Goal: Transaction & Acquisition: Download file/media

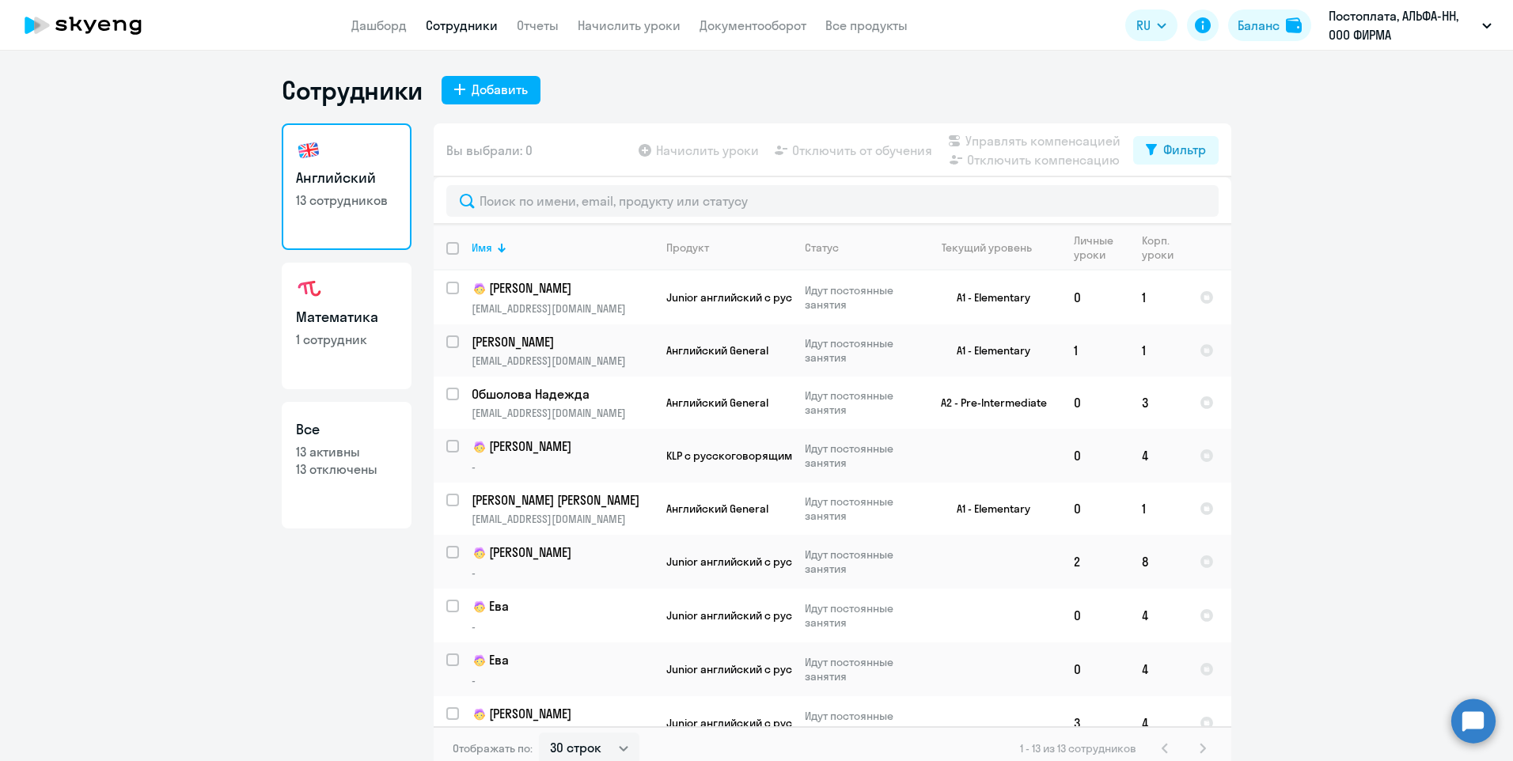
select select "30"
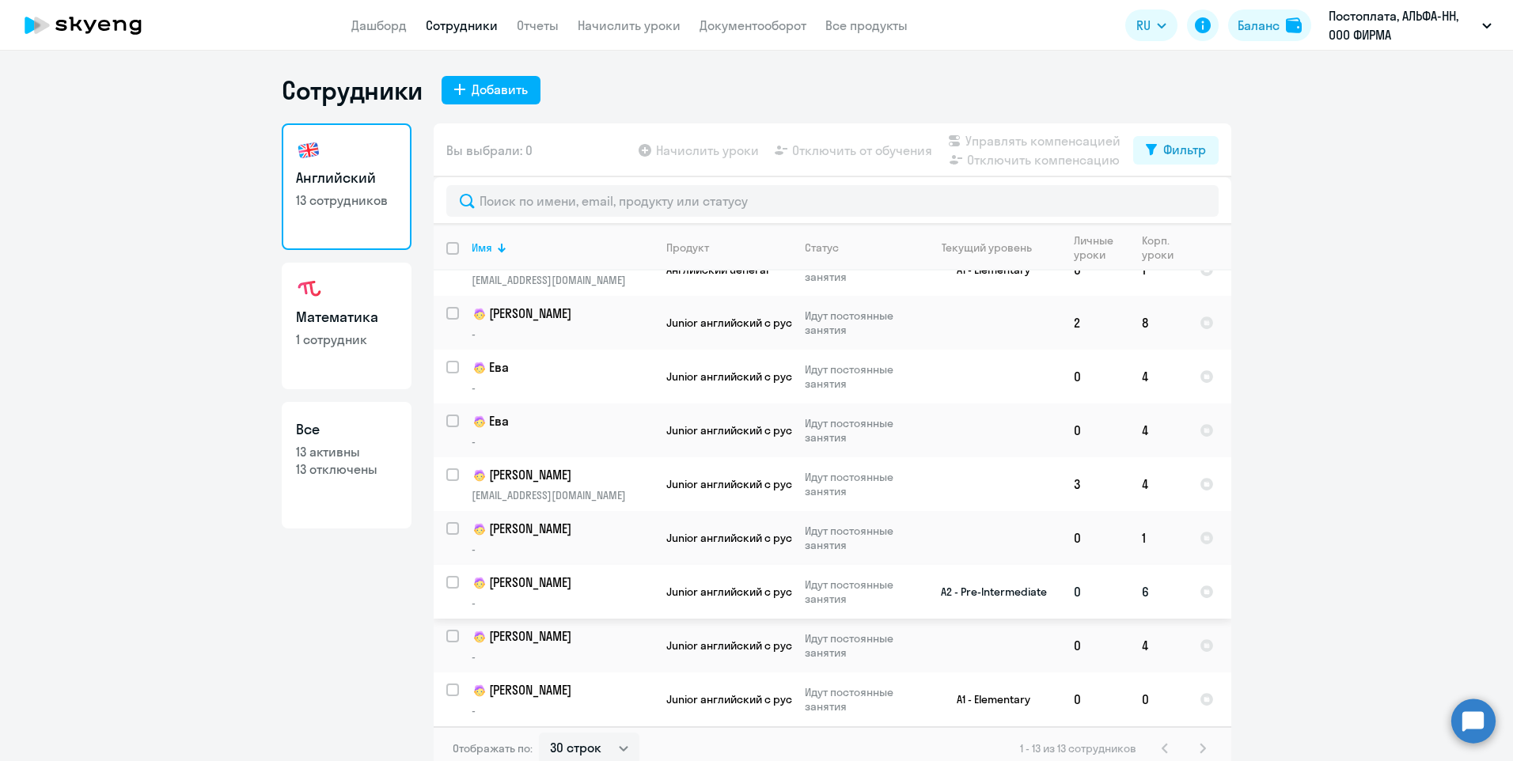
scroll to position [9, 0]
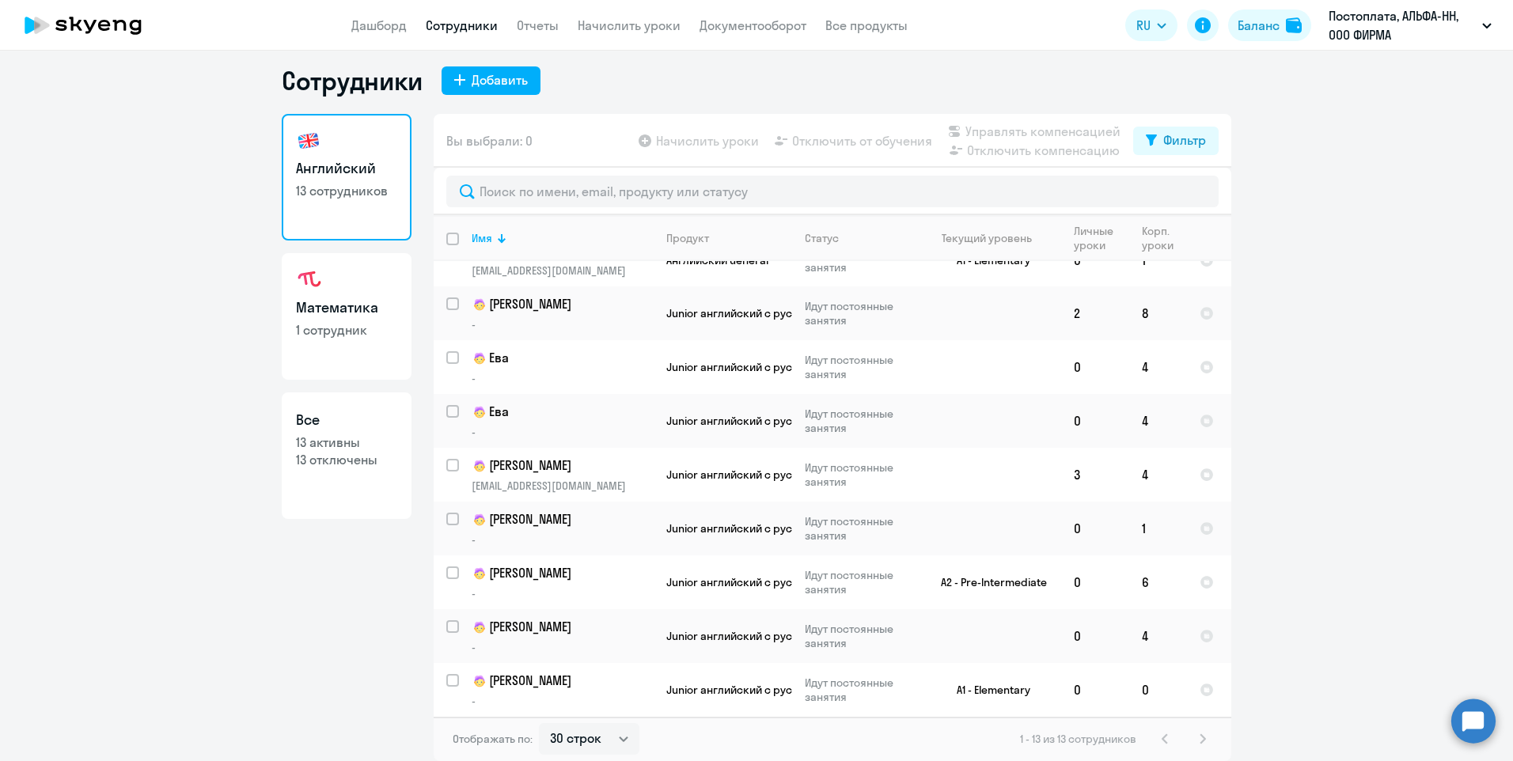
click at [346, 163] on h3 "Английский" at bounding box center [346, 168] width 101 height 21
click at [514, 364] on p "Ева" at bounding box center [561, 358] width 179 height 19
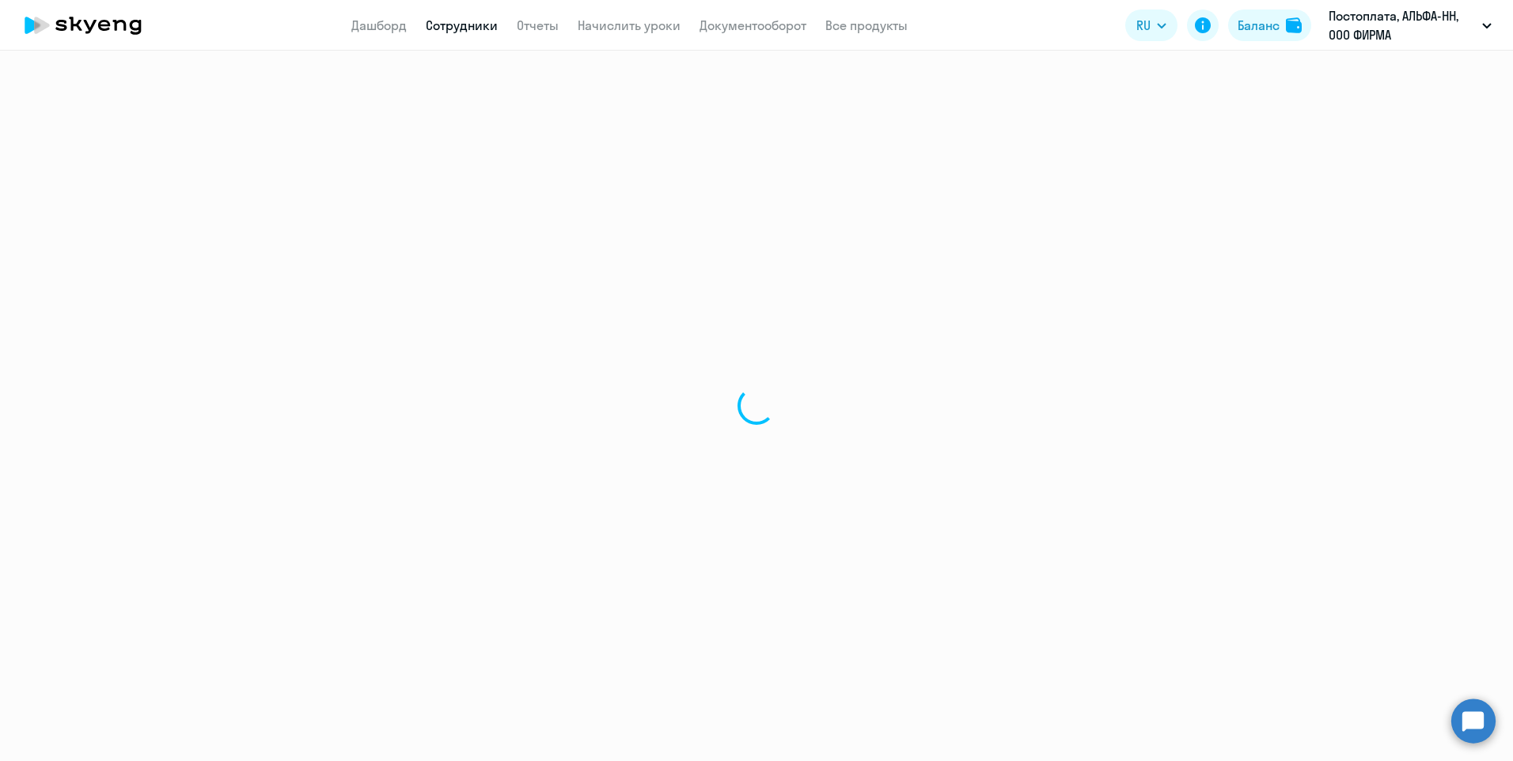
select select "english"
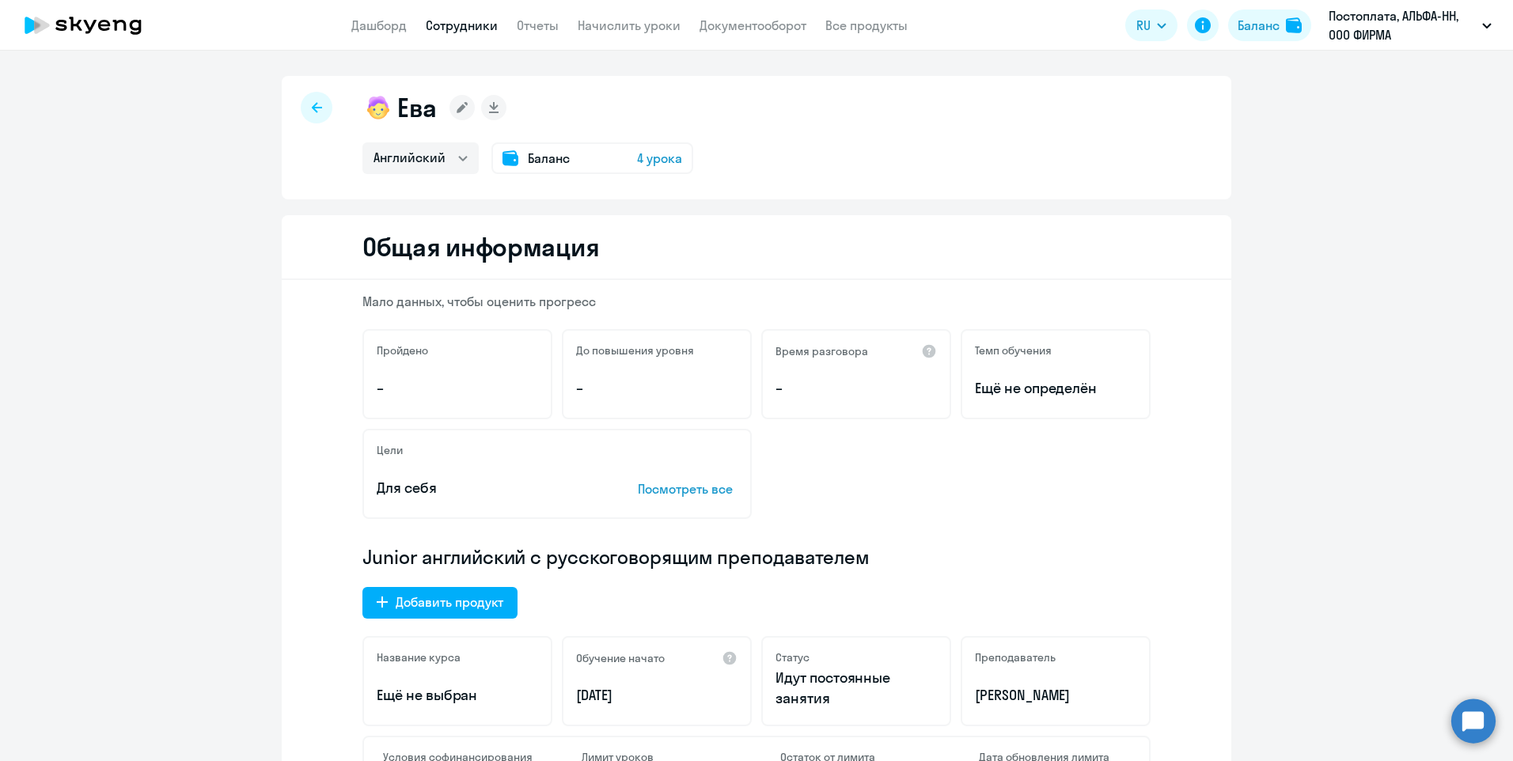
click at [390, 104] on div "Ева" at bounding box center [528, 108] width 331 height 32
click at [465, 112] on rect at bounding box center [462, 107] width 25 height 25
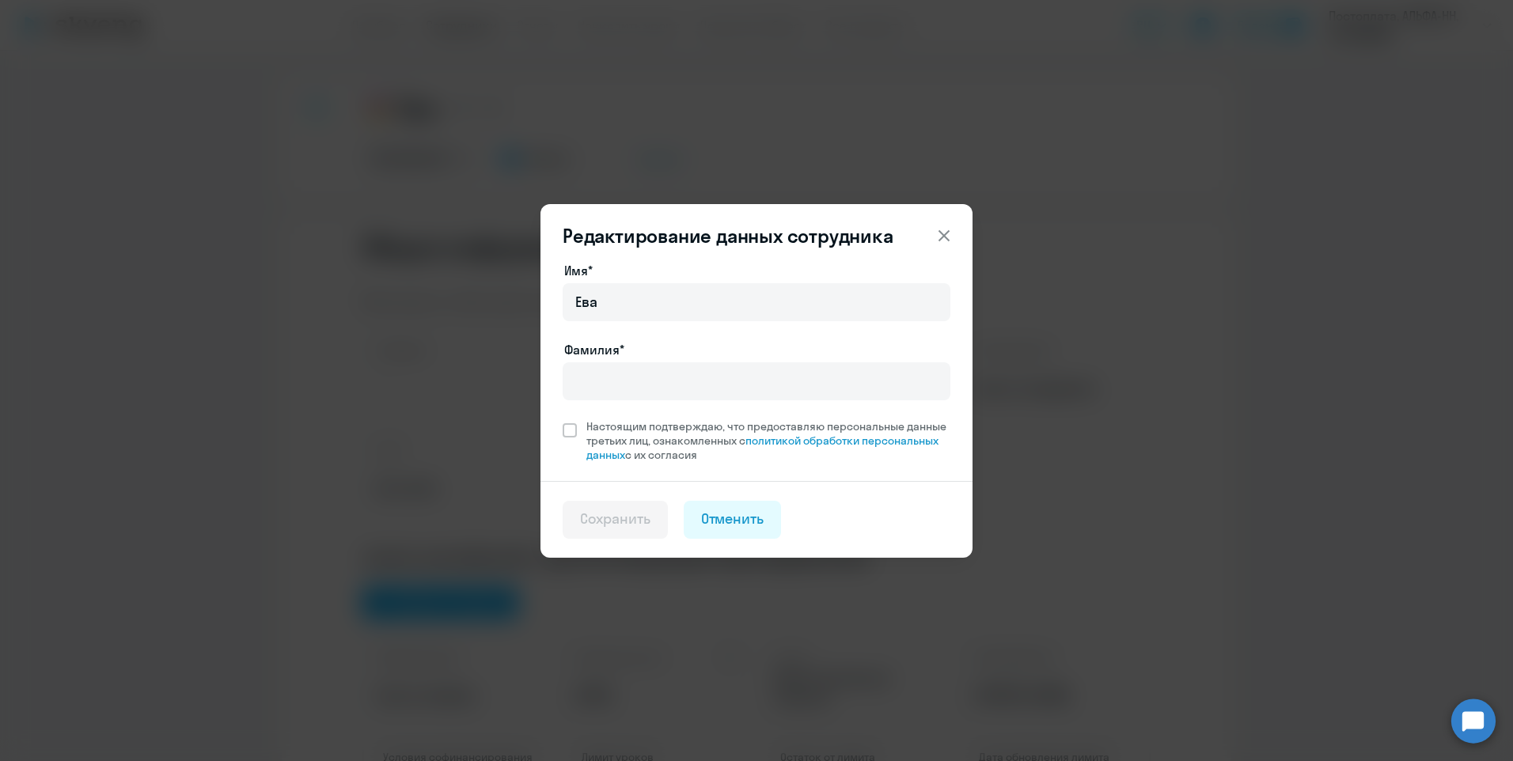
click at [941, 230] on icon at bounding box center [944, 235] width 19 height 19
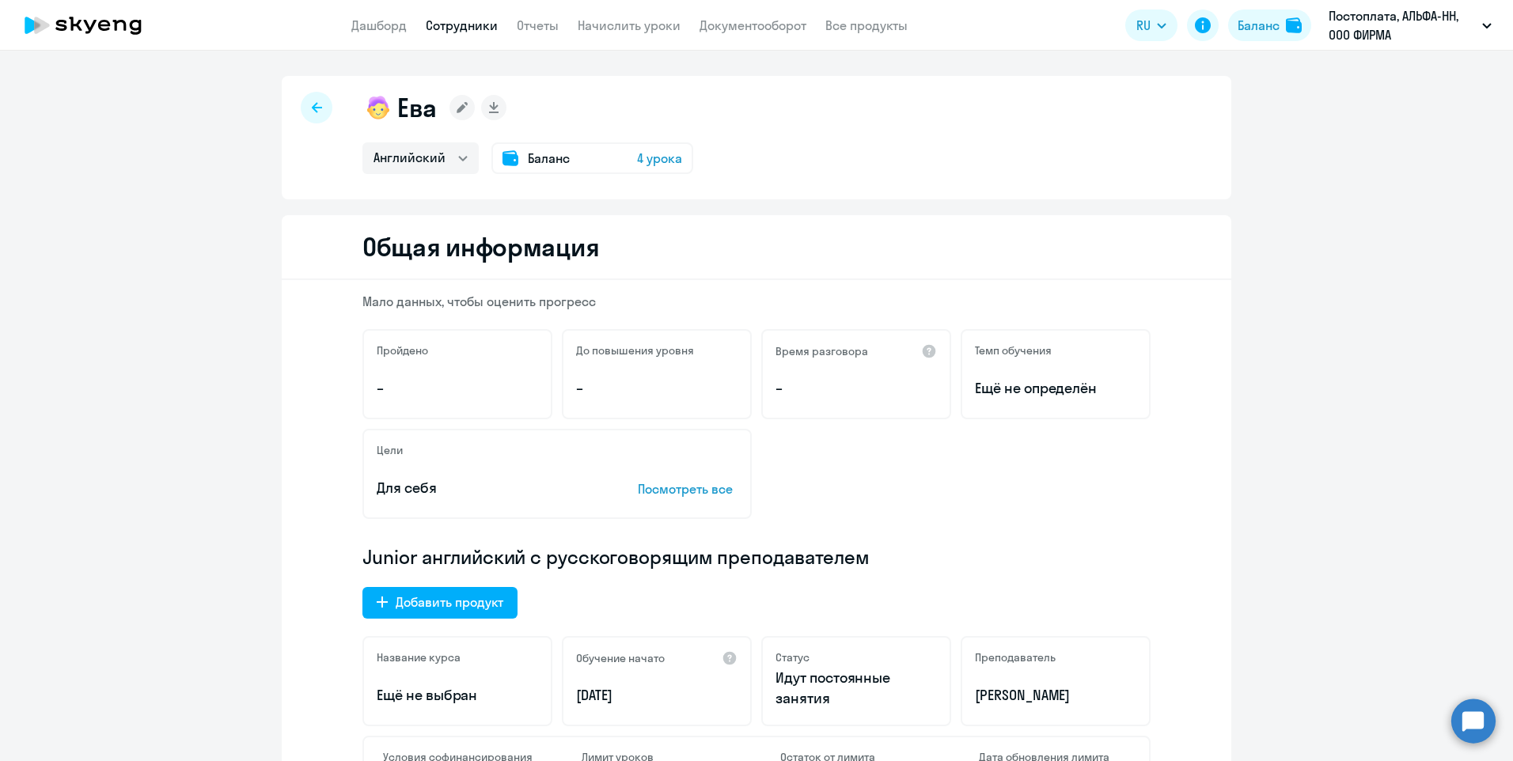
select select "30"
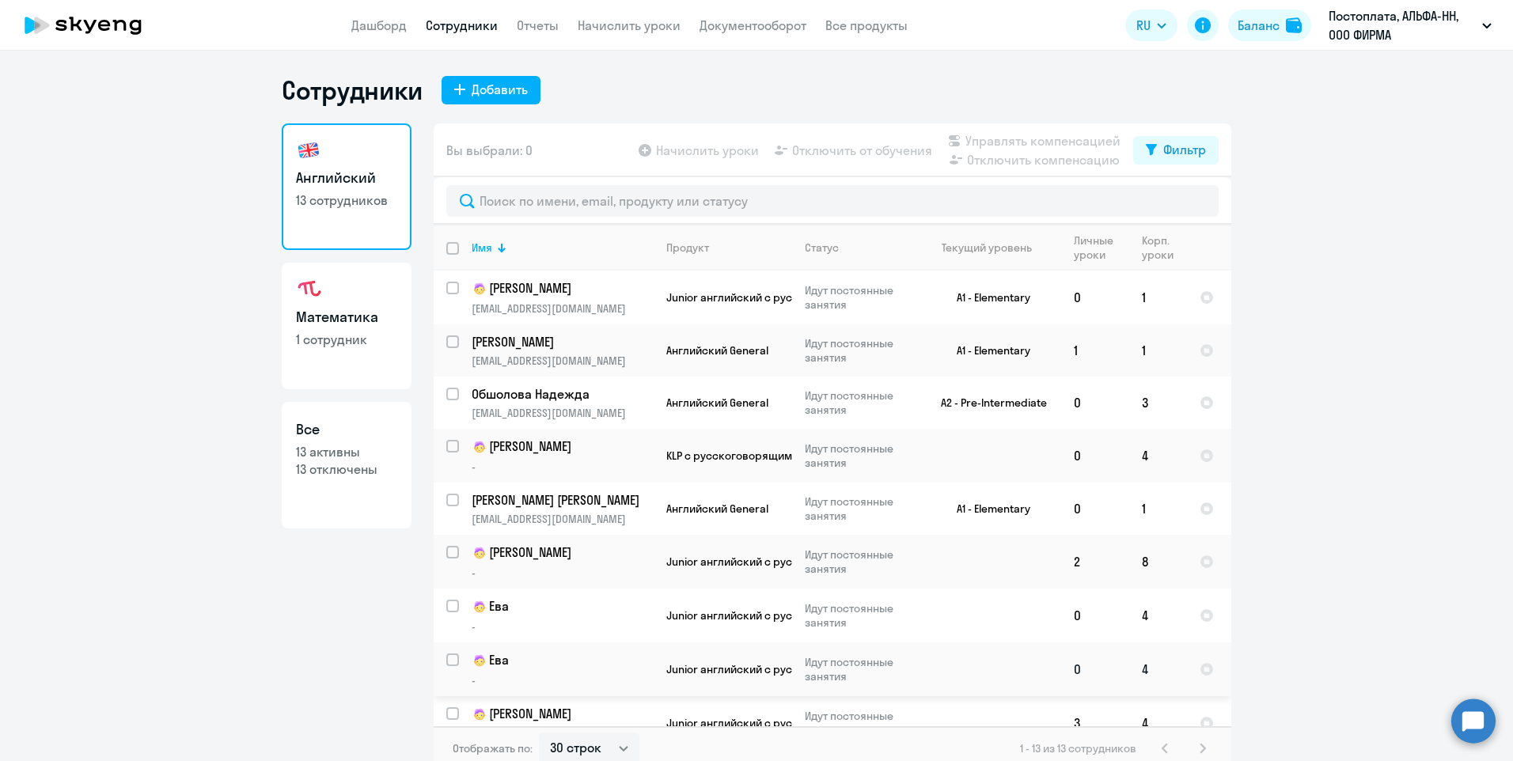
click at [534, 666] on p "Ева" at bounding box center [561, 660] width 179 height 19
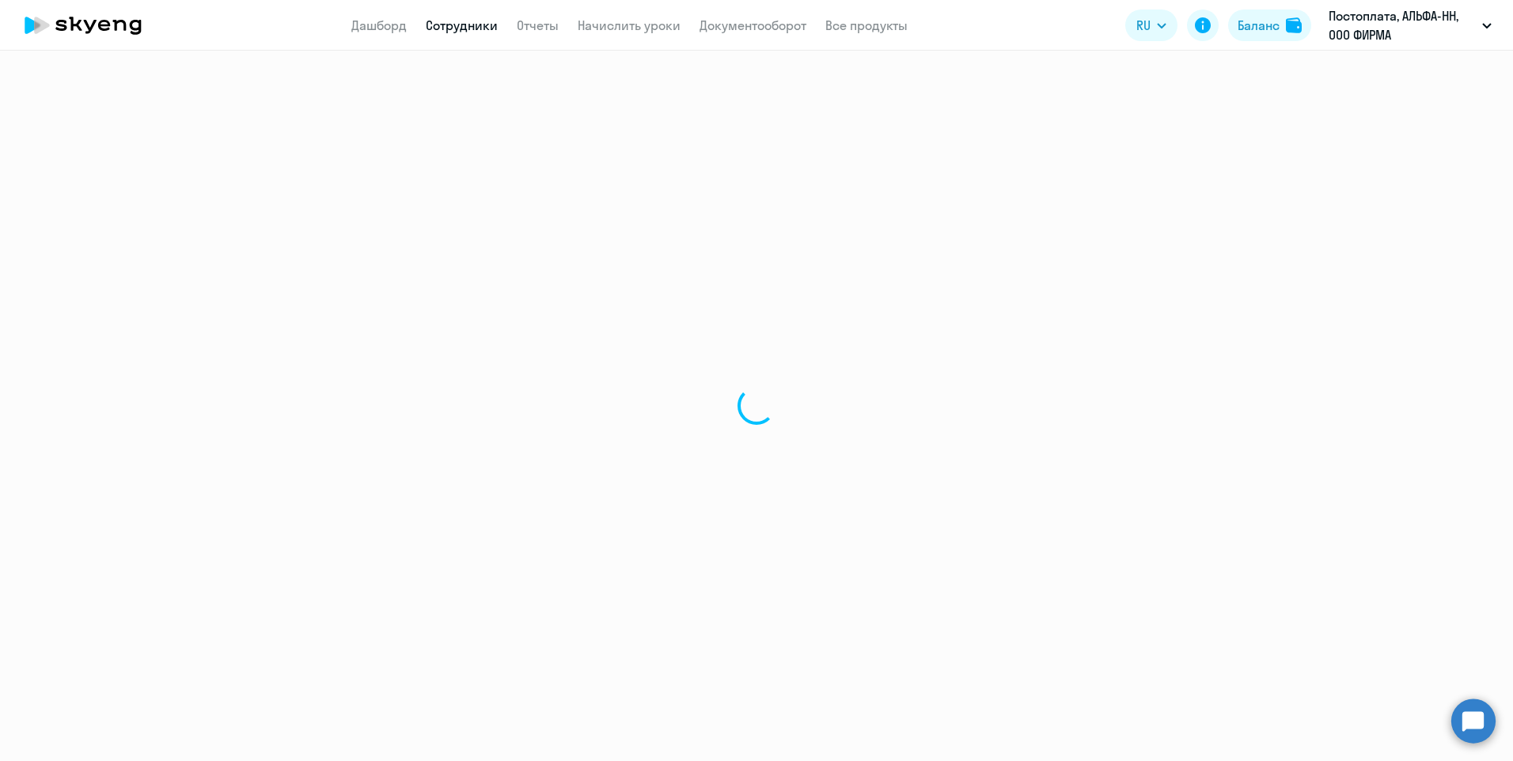
select select "english"
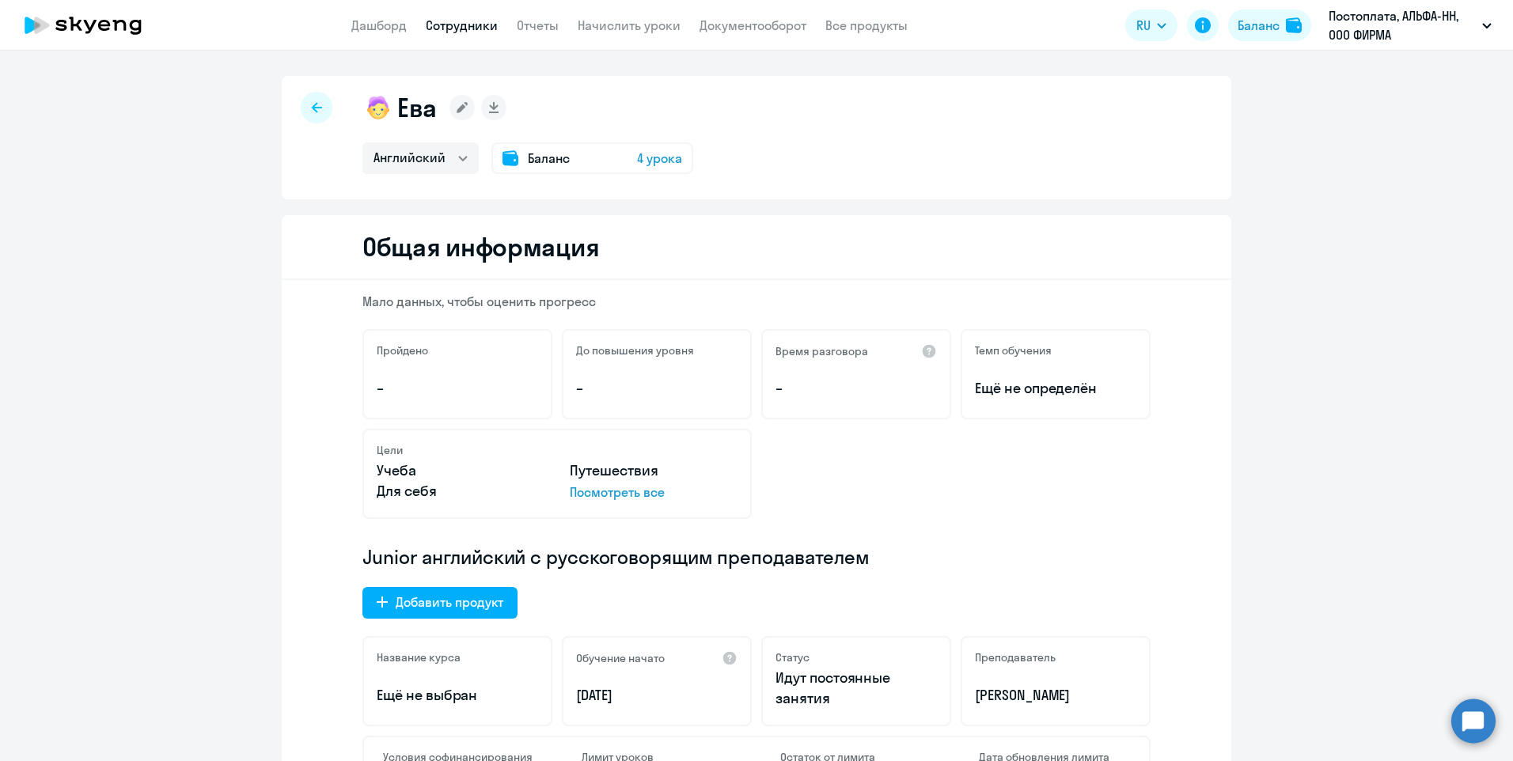
click at [418, 114] on h1 "Ева" at bounding box center [417, 108] width 40 height 32
click at [461, 111] on rect at bounding box center [462, 107] width 25 height 25
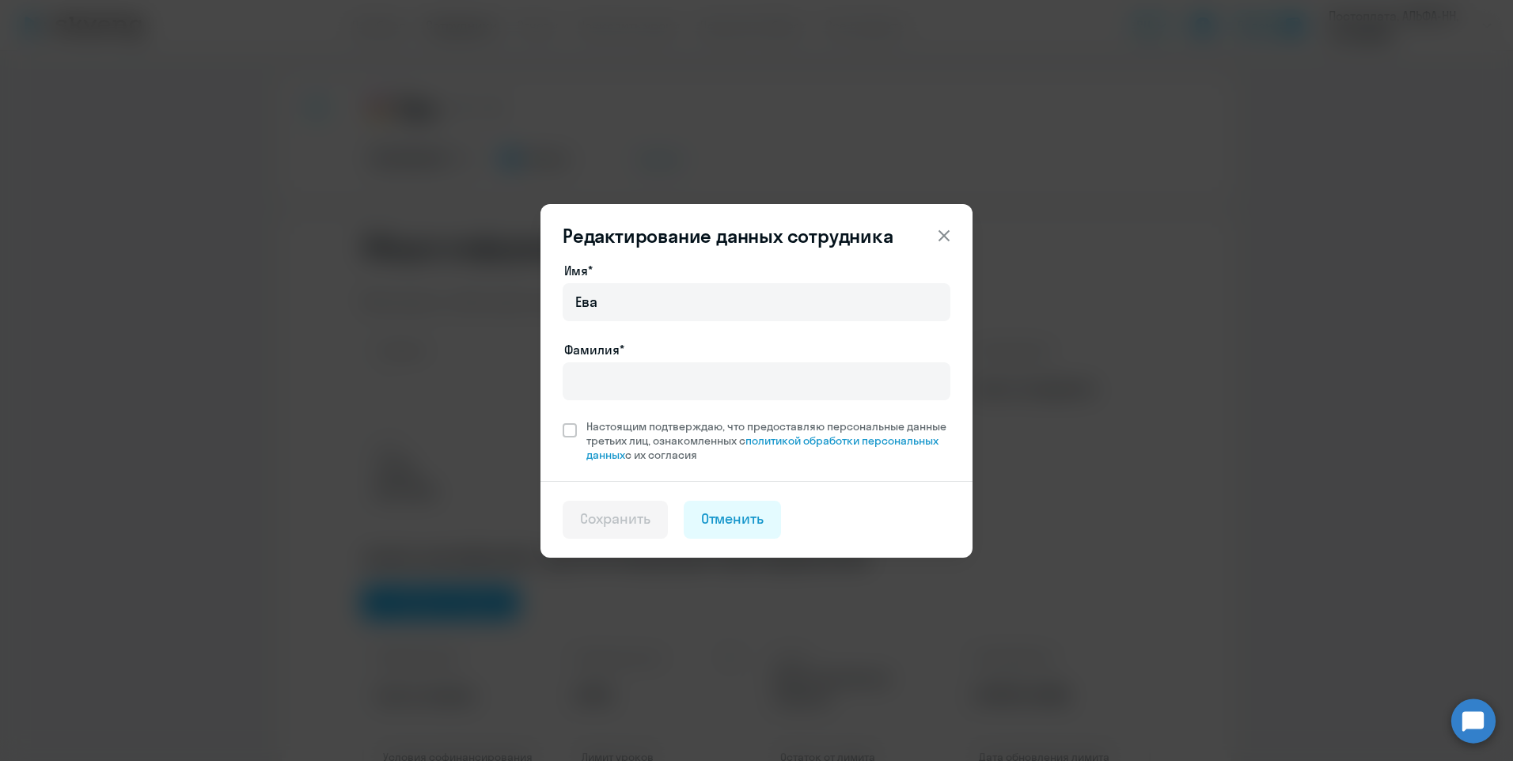
click at [947, 235] on icon at bounding box center [944, 235] width 19 height 19
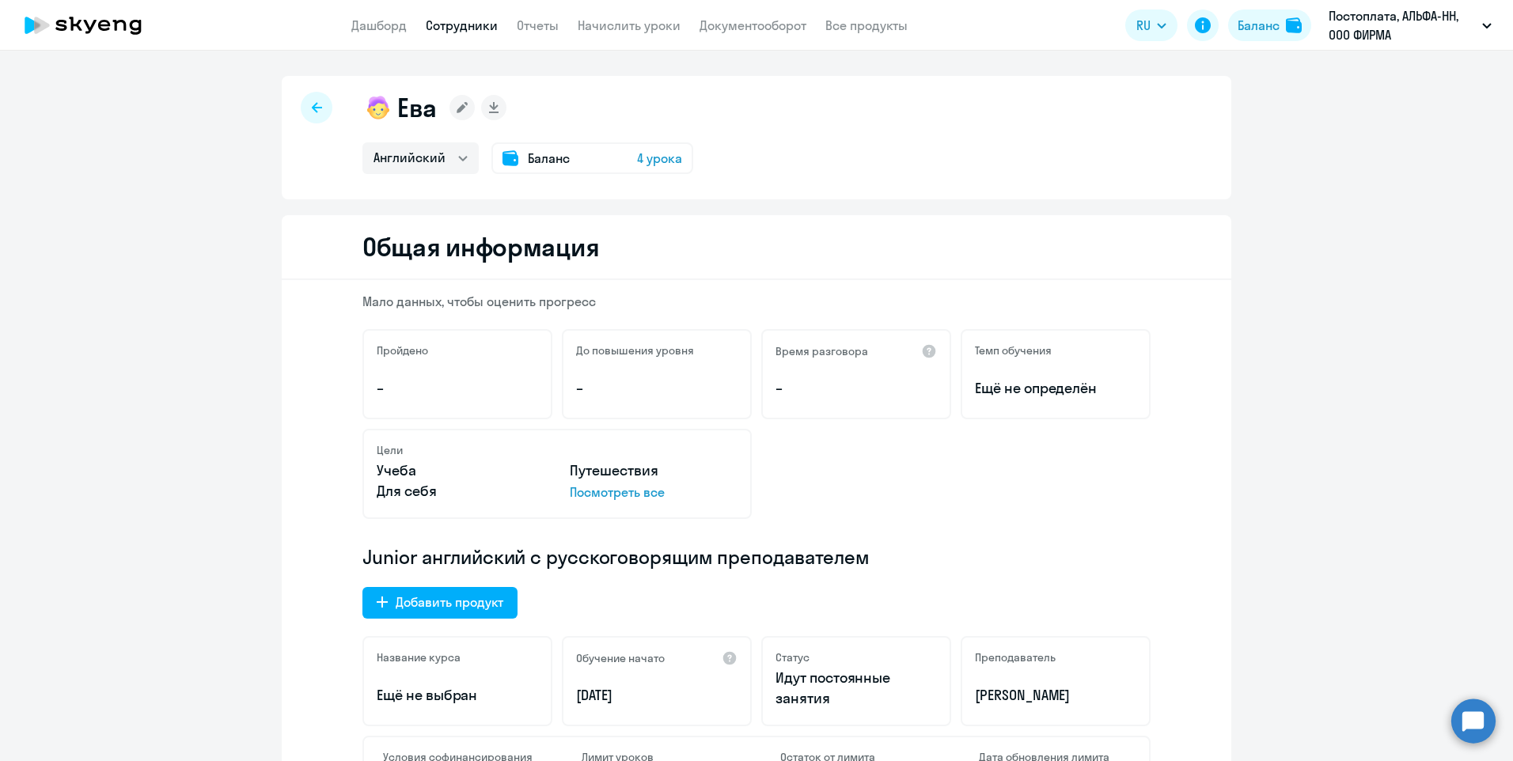
select select "30"
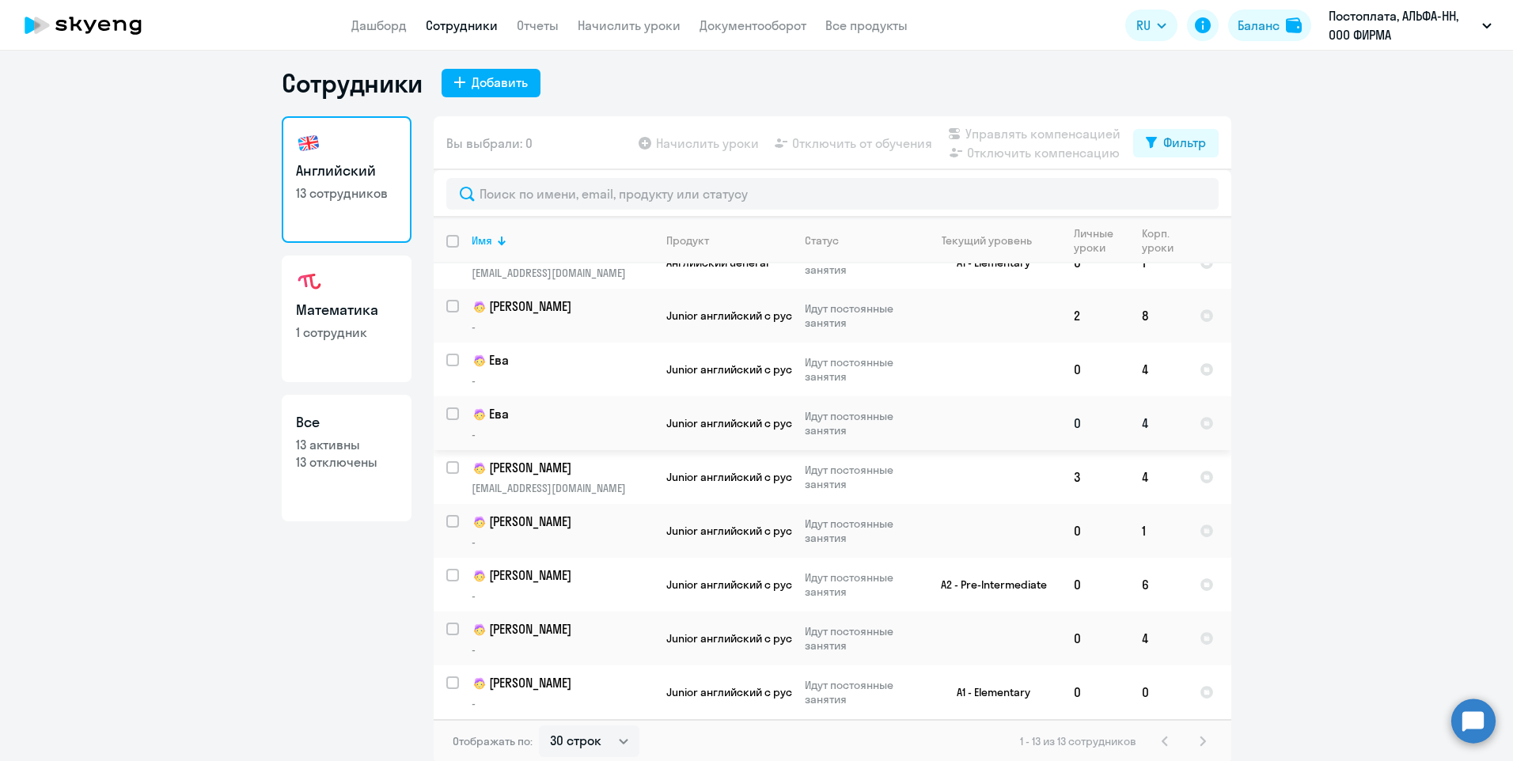
scroll to position [9, 0]
click at [489, 354] on p "Ева" at bounding box center [561, 358] width 179 height 19
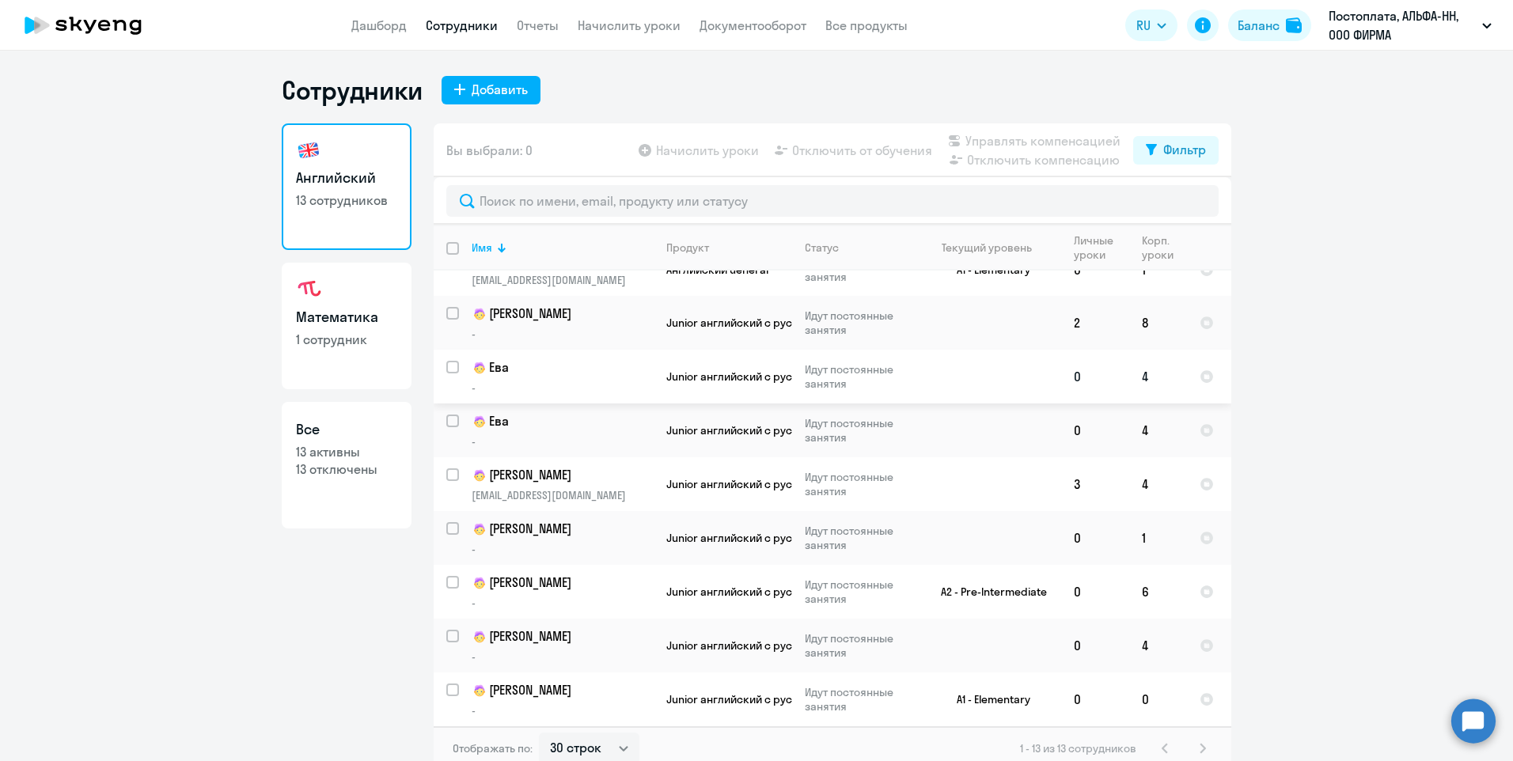
select select "english"
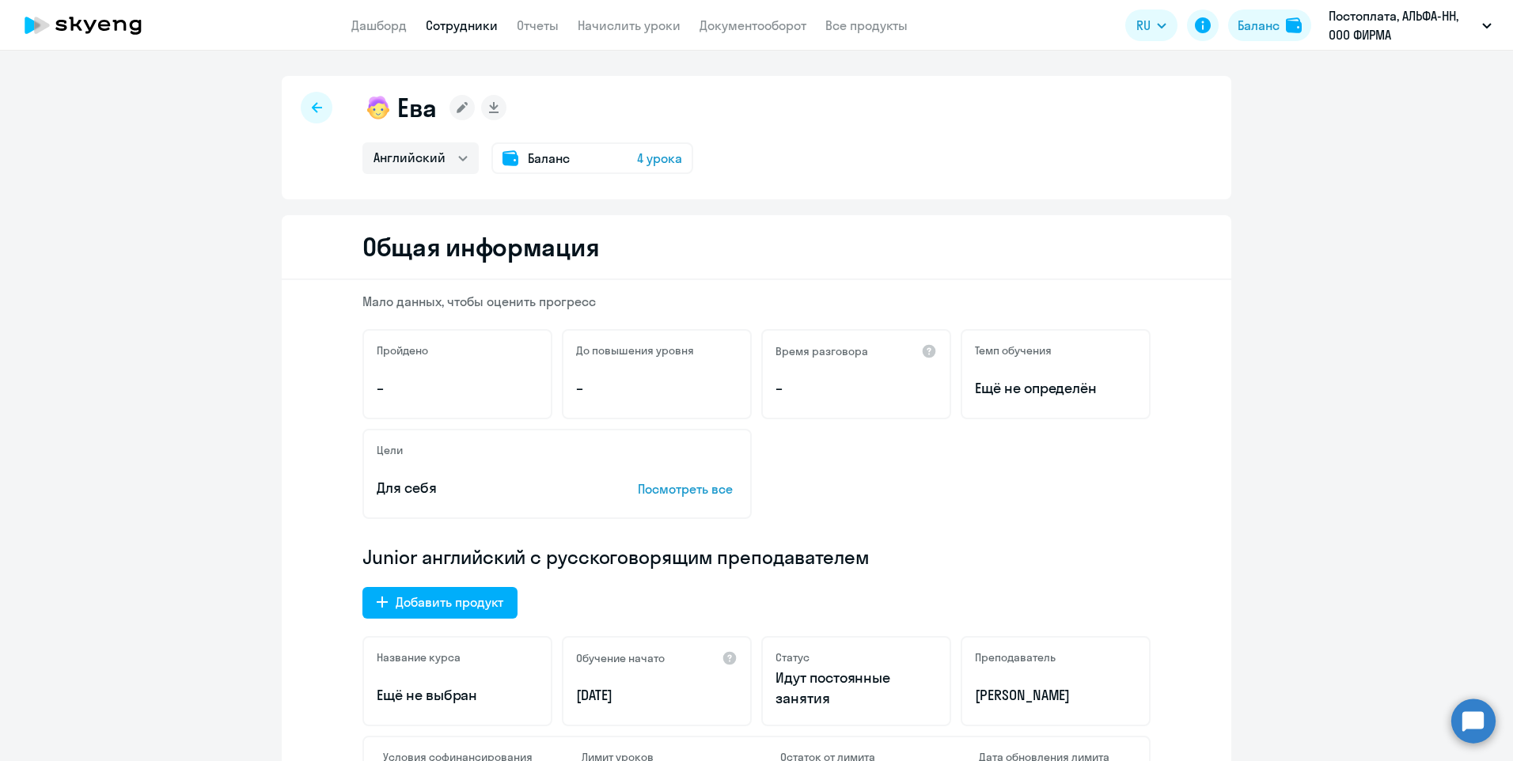
select select "30"
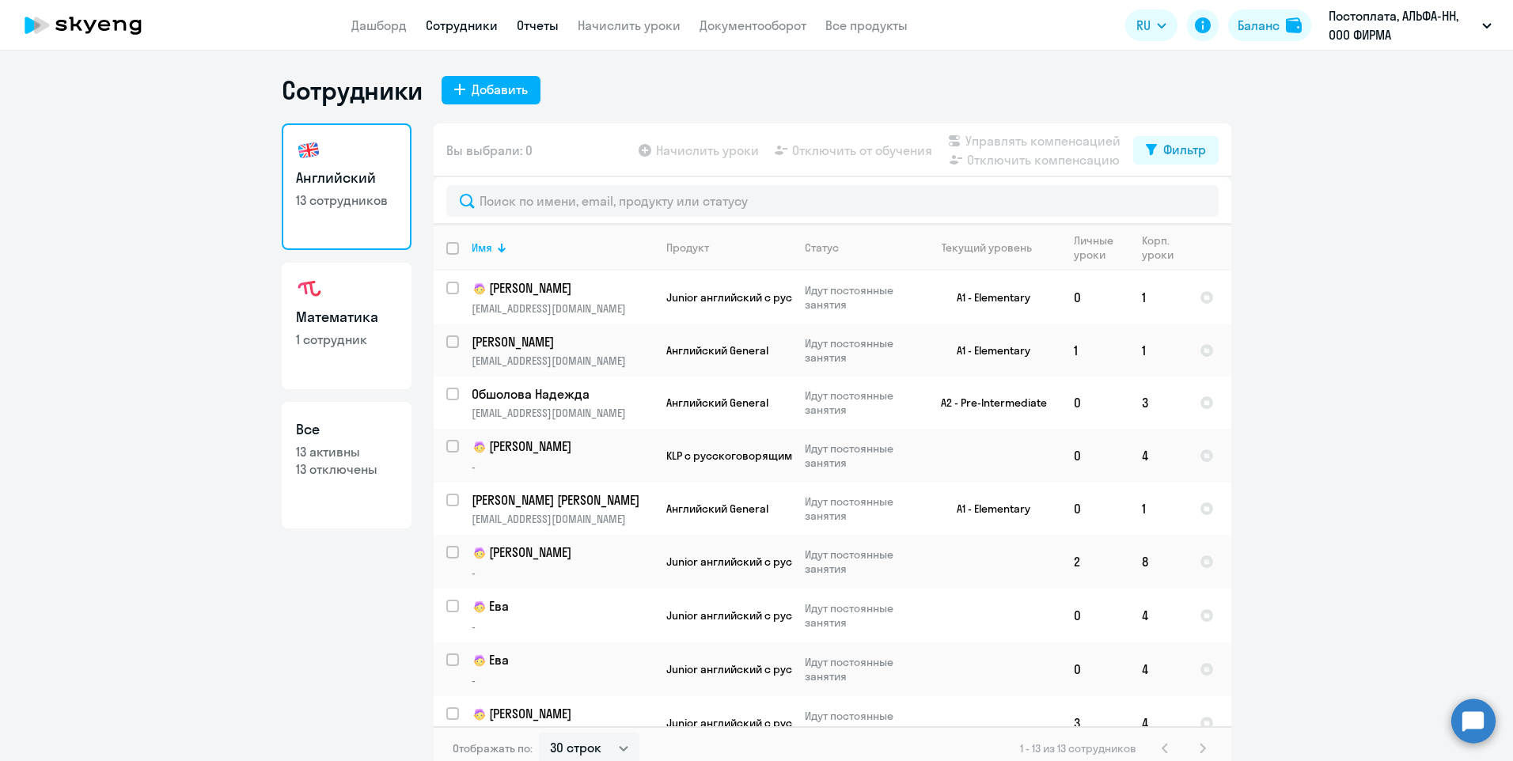
click at [536, 29] on link "Отчеты" at bounding box center [538, 25] width 42 height 16
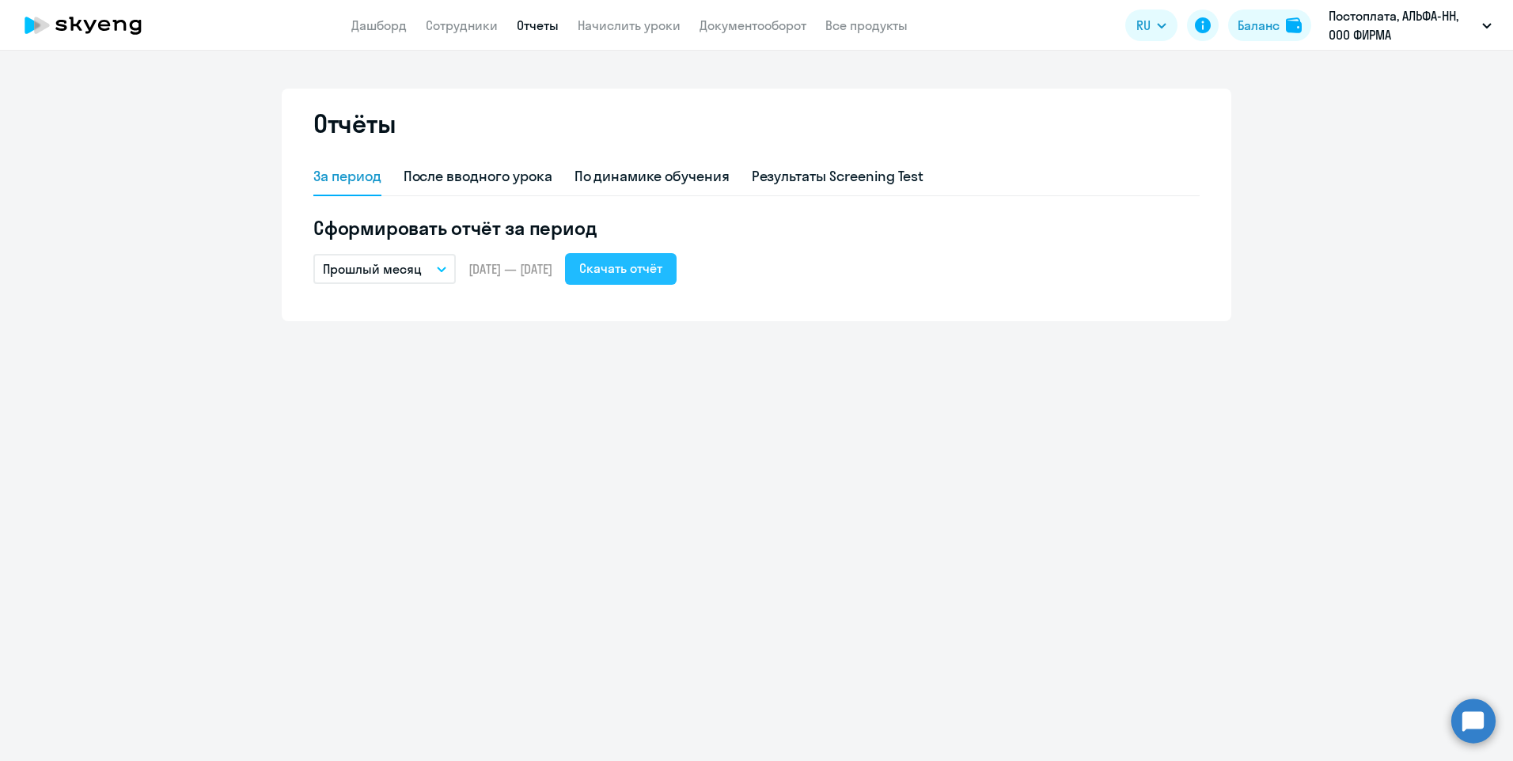
click at [629, 261] on div "Скачать отчёт" at bounding box center [620, 268] width 83 height 19
click at [491, 16] on app-menu-item-link "Сотрудники" at bounding box center [462, 26] width 72 height 20
click at [548, 25] on link "Отчеты" at bounding box center [538, 25] width 42 height 16
click at [623, 271] on div "Скачать отчёт" at bounding box center [620, 268] width 83 height 19
drag, startPoint x: 273, startPoint y: 426, endPoint x: 798, endPoint y: 213, distance: 566.3
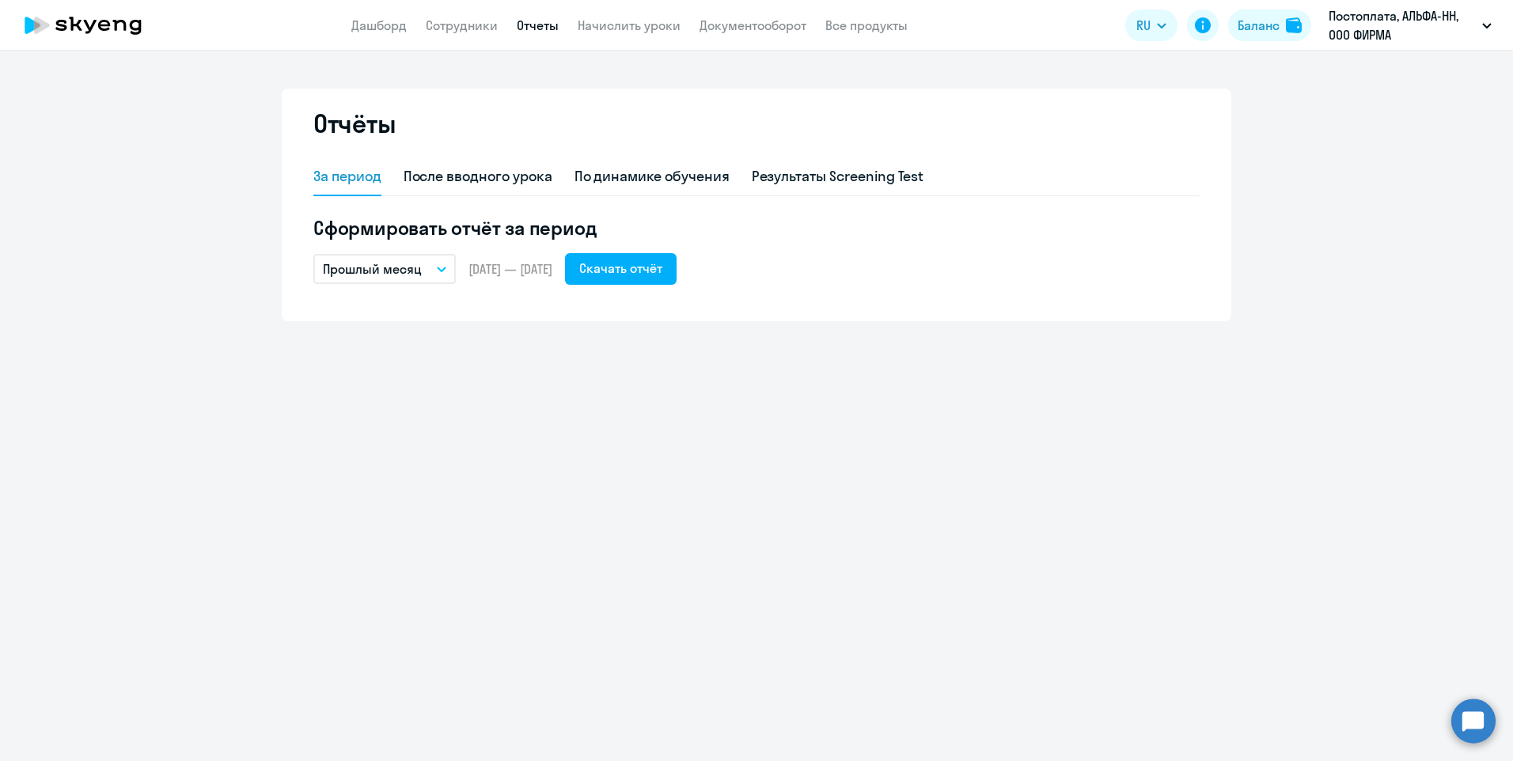
click at [273, 426] on div "Отчёты За период После вводного урока По динамике обучения Результаты Screening…" at bounding box center [756, 406] width 1513 height 711
